Goal: Navigation & Orientation: Find specific page/section

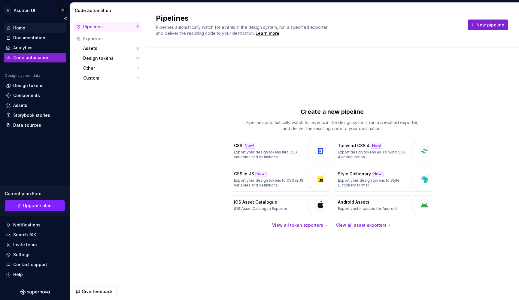
drag, startPoint x: 25, startPoint y: 26, endPoint x: 18, endPoint y: 27, distance: 7.0
click at [25, 26] on div "Home" at bounding box center [19, 28] width 12 height 6
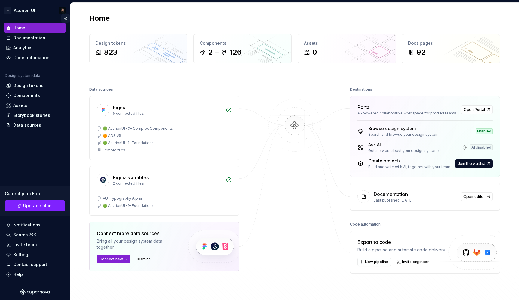
click at [66, 18] on button "Collapse sidebar" at bounding box center [65, 18] width 8 height 8
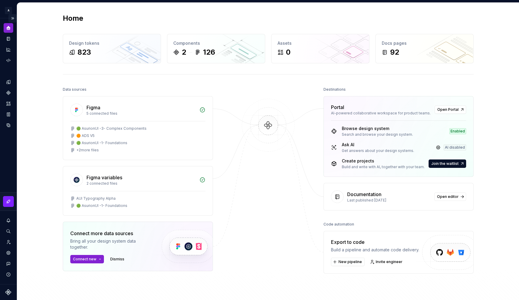
click at [13, 18] on button "Expand sidebar" at bounding box center [12, 18] width 8 height 8
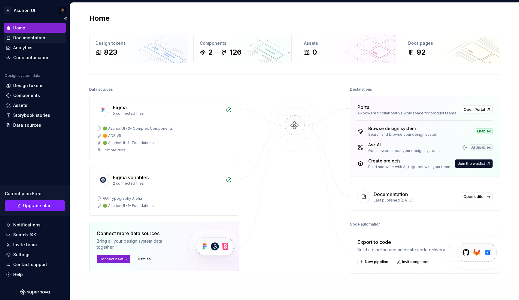
click at [39, 36] on div "Documentation" at bounding box center [29, 38] width 32 height 6
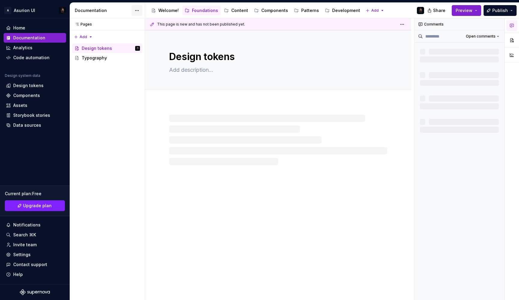
click at [139, 11] on html "A Asurion UI Home Documentation Analytics Code automation Design system data De…" at bounding box center [259, 150] width 519 height 300
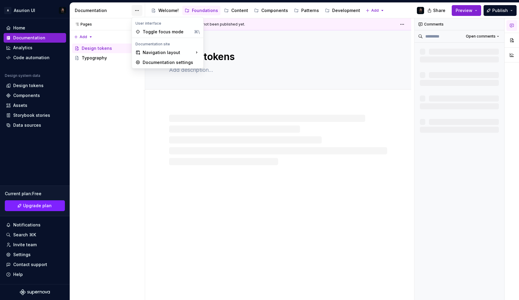
type textarea "*"
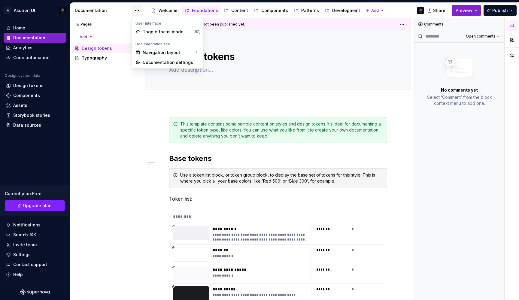
click at [139, 11] on html "A Asurion UI Home Documentation Analytics Code automation Design system data De…" at bounding box center [259, 150] width 519 height 300
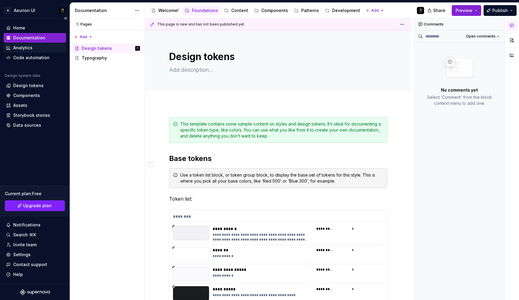
click at [38, 45] on div "Analytics" at bounding box center [35, 48] width 58 height 6
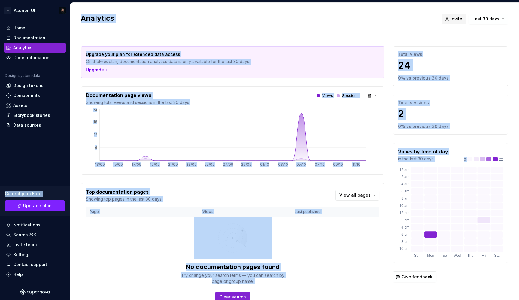
drag, startPoint x: 434, startPoint y: 154, endPoint x: 350, endPoint y: 181, distance: 87.8
click at [52, 171] on div "A Asurion UI Home Documentation Analytics Code automation Design system data De…" at bounding box center [259, 150] width 519 height 300
click at [512, 154] on div "Upgrade your plan for extended data access On the Free plan, documentation anal…" at bounding box center [294, 182] width 449 height 295
